Goal: Navigation & Orientation: Find specific page/section

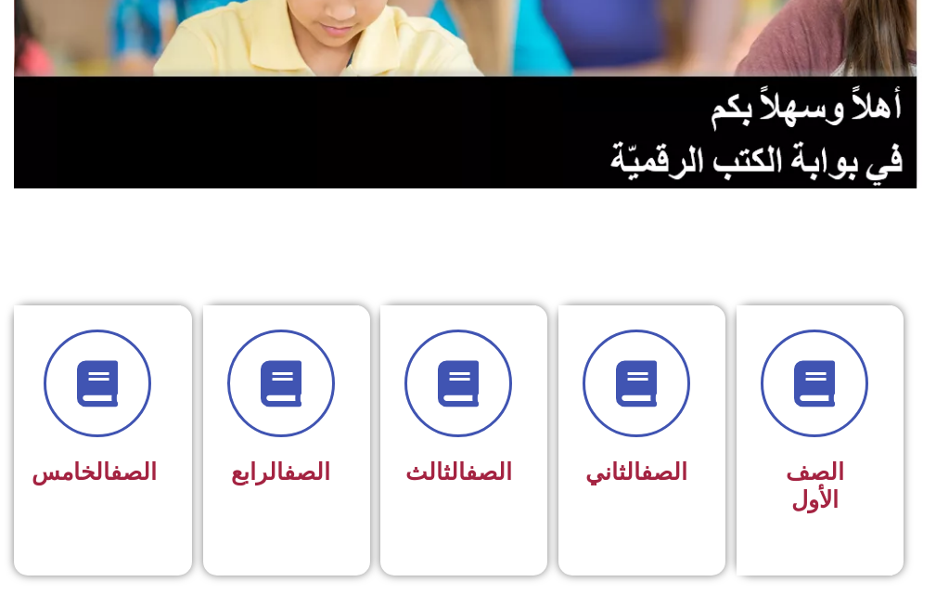
scroll to position [278, 0]
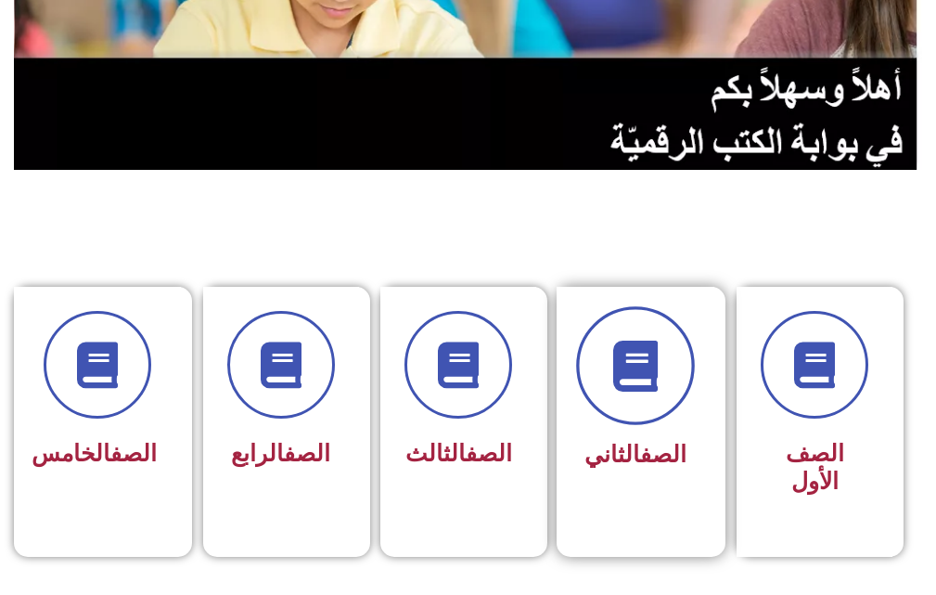
click at [671, 411] on span at bounding box center [635, 366] width 119 height 119
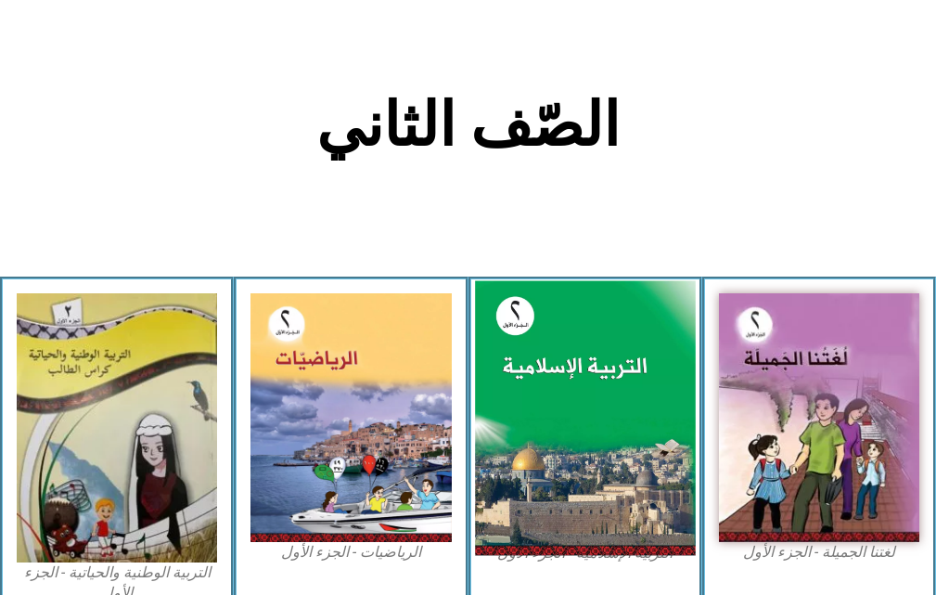
scroll to position [464, 0]
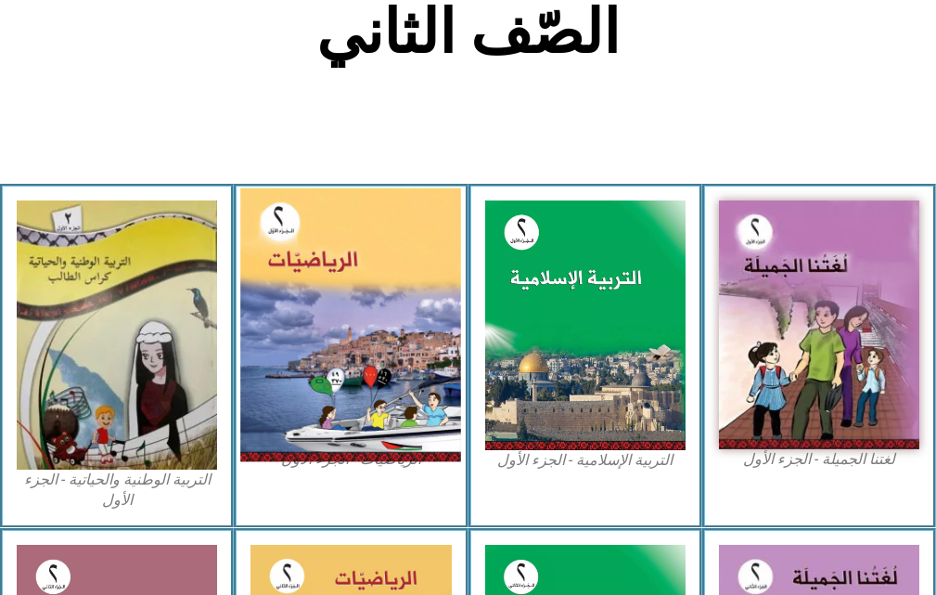
click at [349, 308] on img at bounding box center [350, 325] width 221 height 274
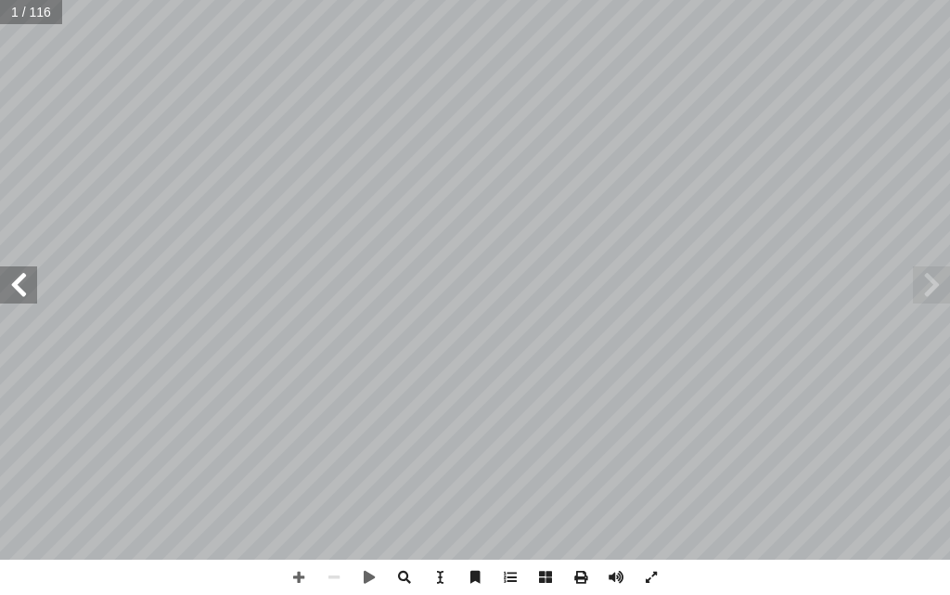
click at [28, 288] on span at bounding box center [18, 284] width 37 height 37
click at [20, 287] on span at bounding box center [18, 284] width 37 height 37
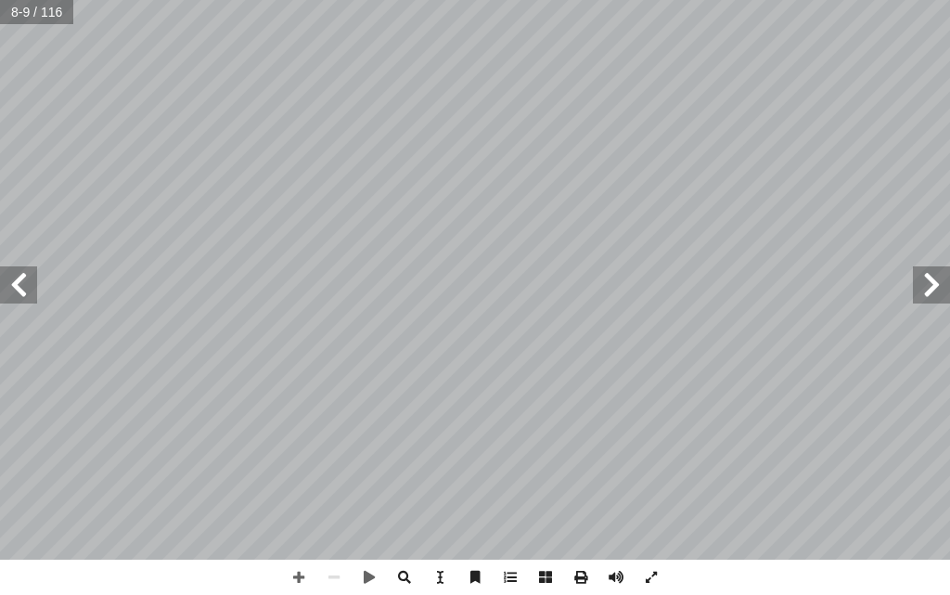
click at [19, 288] on span at bounding box center [18, 284] width 37 height 37
click at [25, 290] on span at bounding box center [18, 284] width 37 height 37
click at [299, 573] on span at bounding box center [298, 576] width 35 height 35
click at [302, 579] on span at bounding box center [298, 576] width 35 height 35
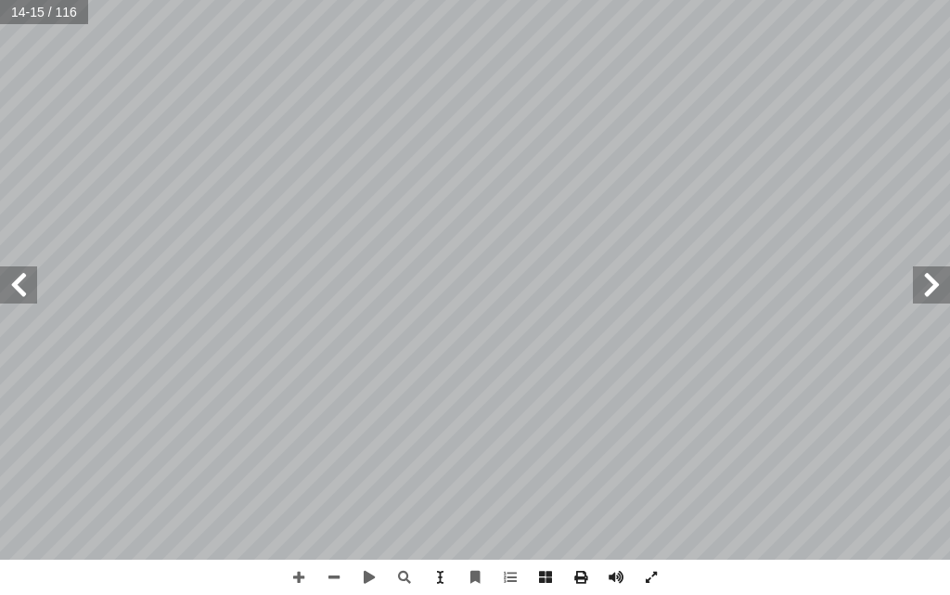
click at [6, 288] on span at bounding box center [18, 284] width 37 height 37
